Goal: Task Accomplishment & Management: Use online tool/utility

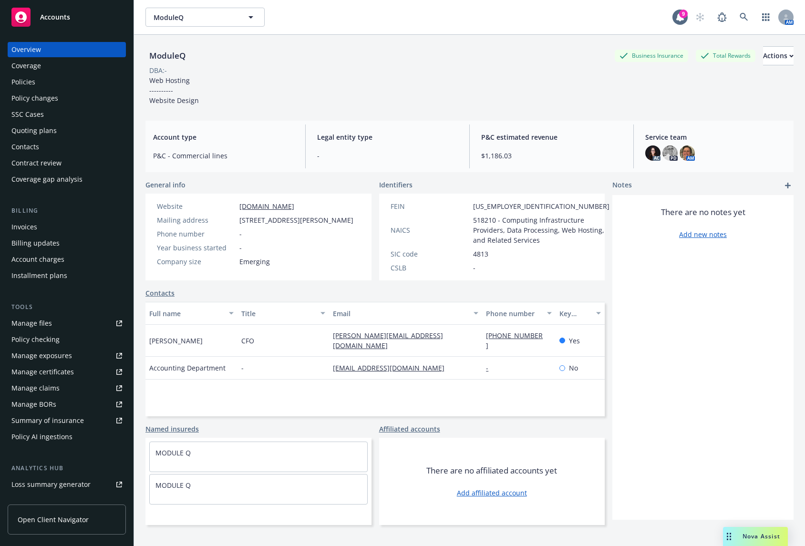
click at [599, 18] on div "ModuleQ ModuleQ" at bounding box center [409, 17] width 527 height 19
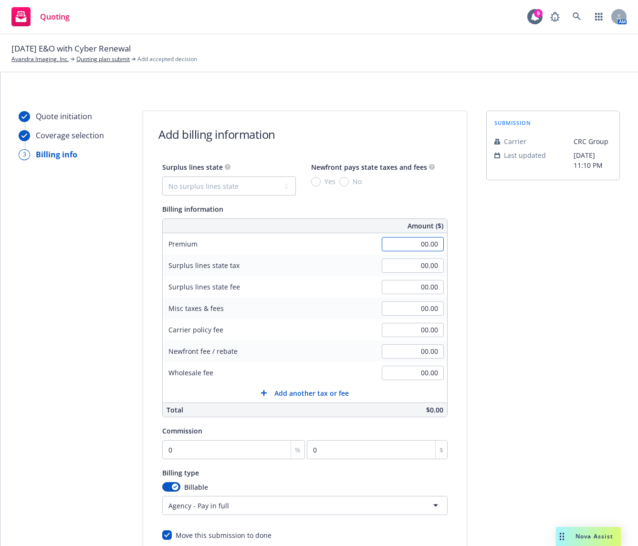
click at [391, 243] on input "00.00" at bounding box center [413, 244] width 62 height 14
